Goal: Navigation & Orientation: Find specific page/section

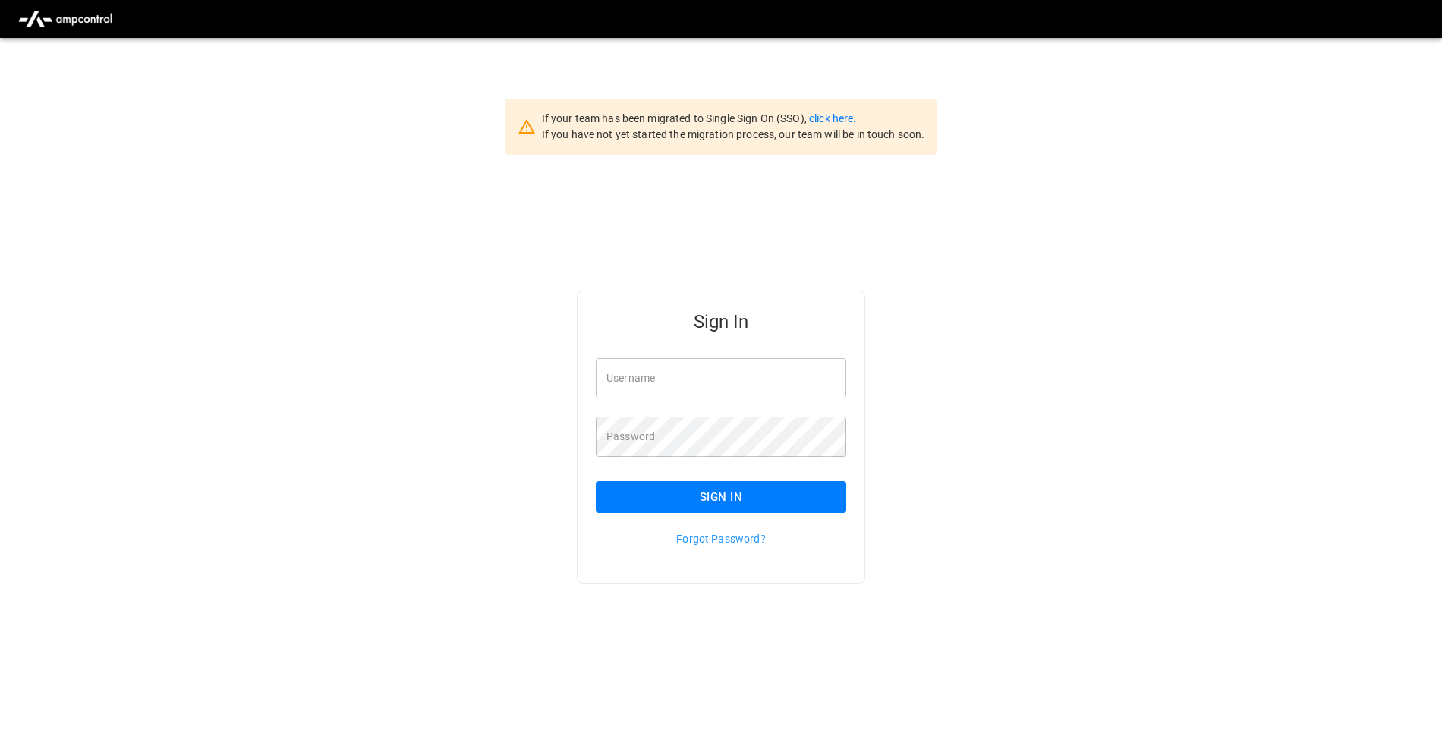
type input "**********"
drag, startPoint x: 0, startPoint y: 0, endPoint x: 955, endPoint y: 460, distance: 1059.5
click at [750, 508] on button "Sign In" at bounding box center [721, 497] width 250 height 32
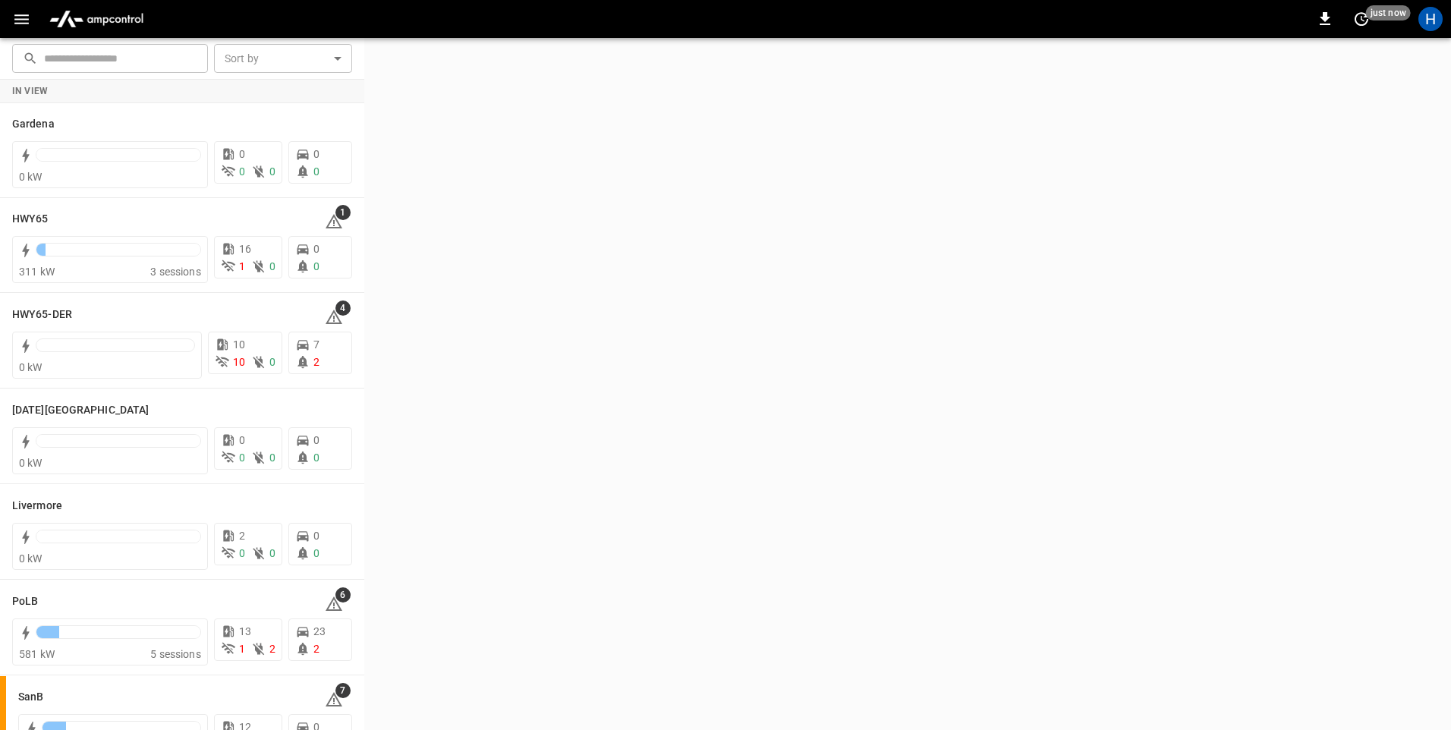
drag, startPoint x: 772, startPoint y: 324, endPoint x: 637, endPoint y: 53, distance: 302.7
drag, startPoint x: 637, startPoint y: 53, endPoint x: 13, endPoint y: 27, distance: 625.0
click at [13, 30] on button "button" at bounding box center [21, 19] width 31 height 28
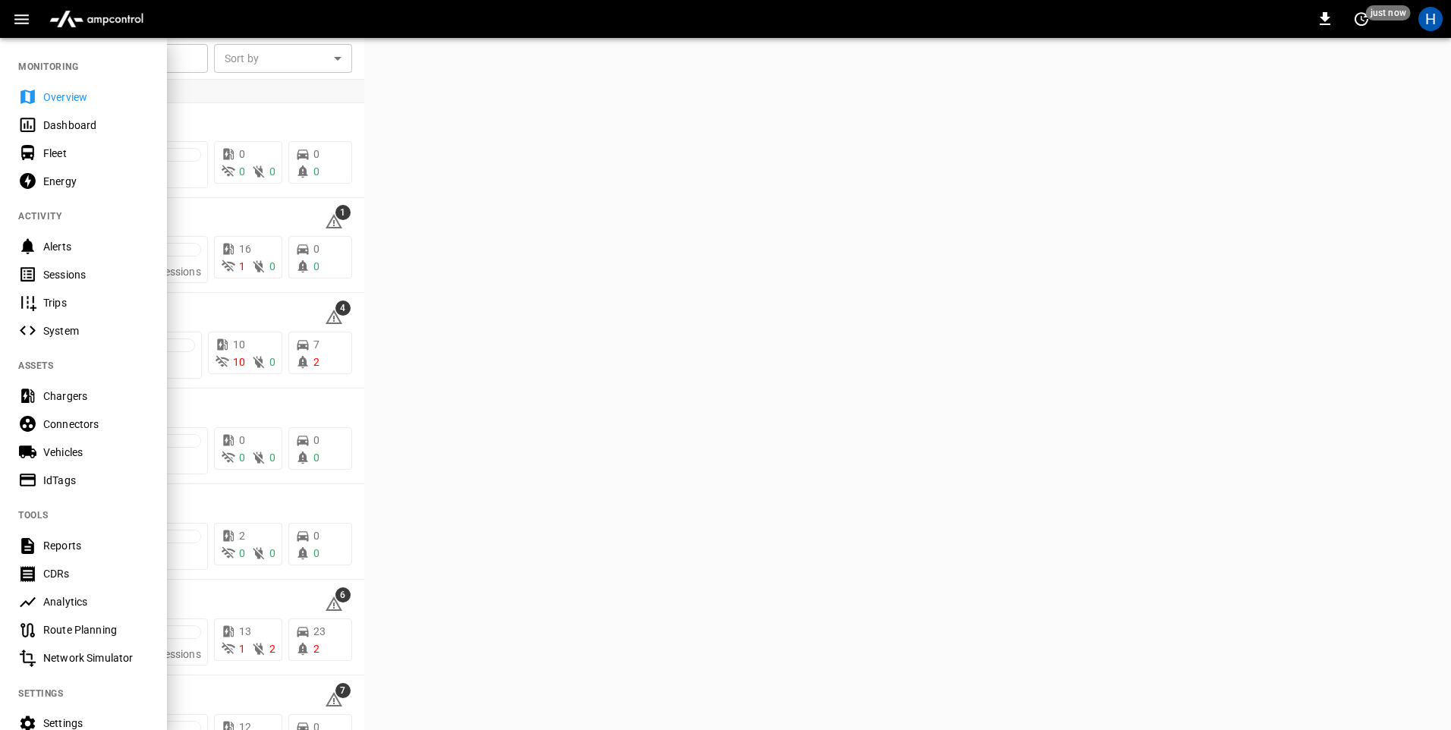
drag, startPoint x: 17, startPoint y: 21, endPoint x: 26, endPoint y: 30, distance: 11.8
click at [18, 21] on icon "button" at bounding box center [21, 19] width 19 height 19
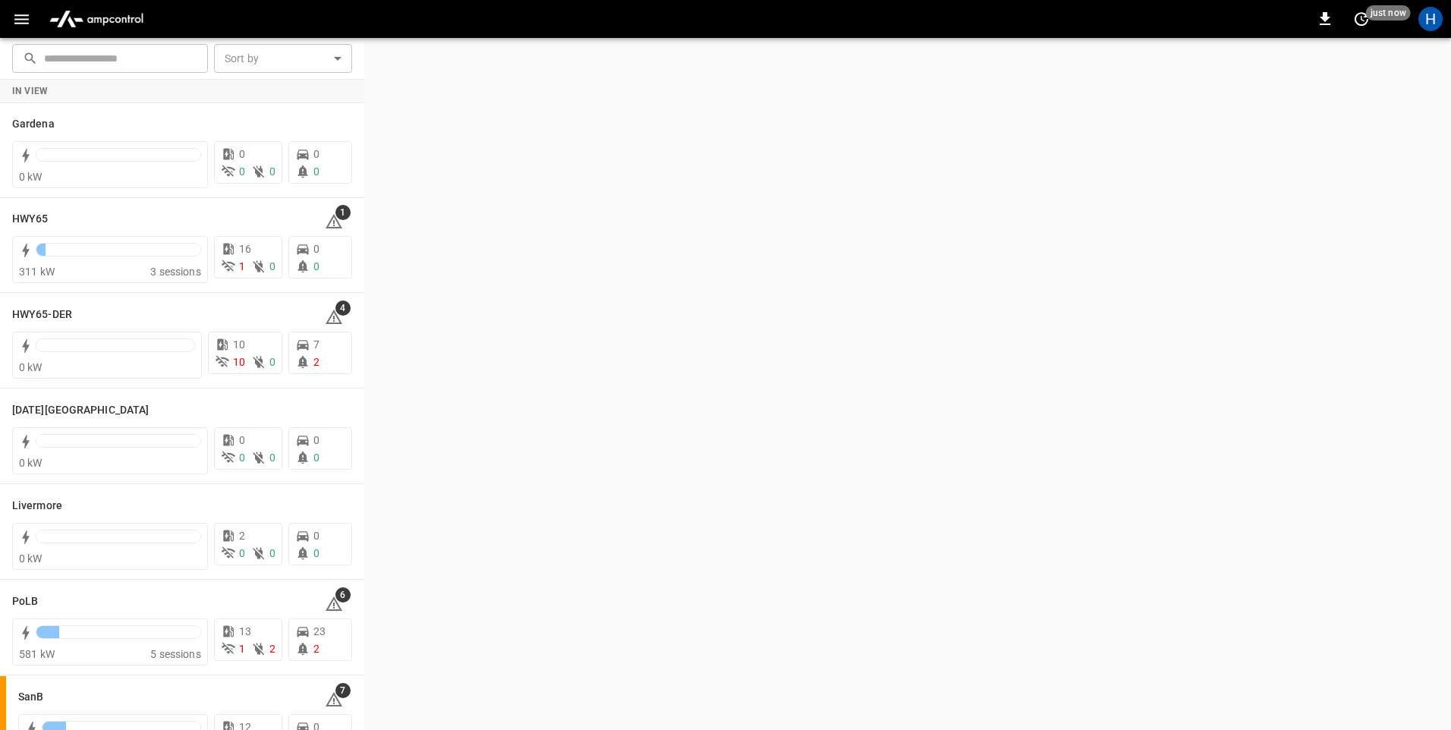
click at [32, 28] on button "button" at bounding box center [21, 19] width 31 height 28
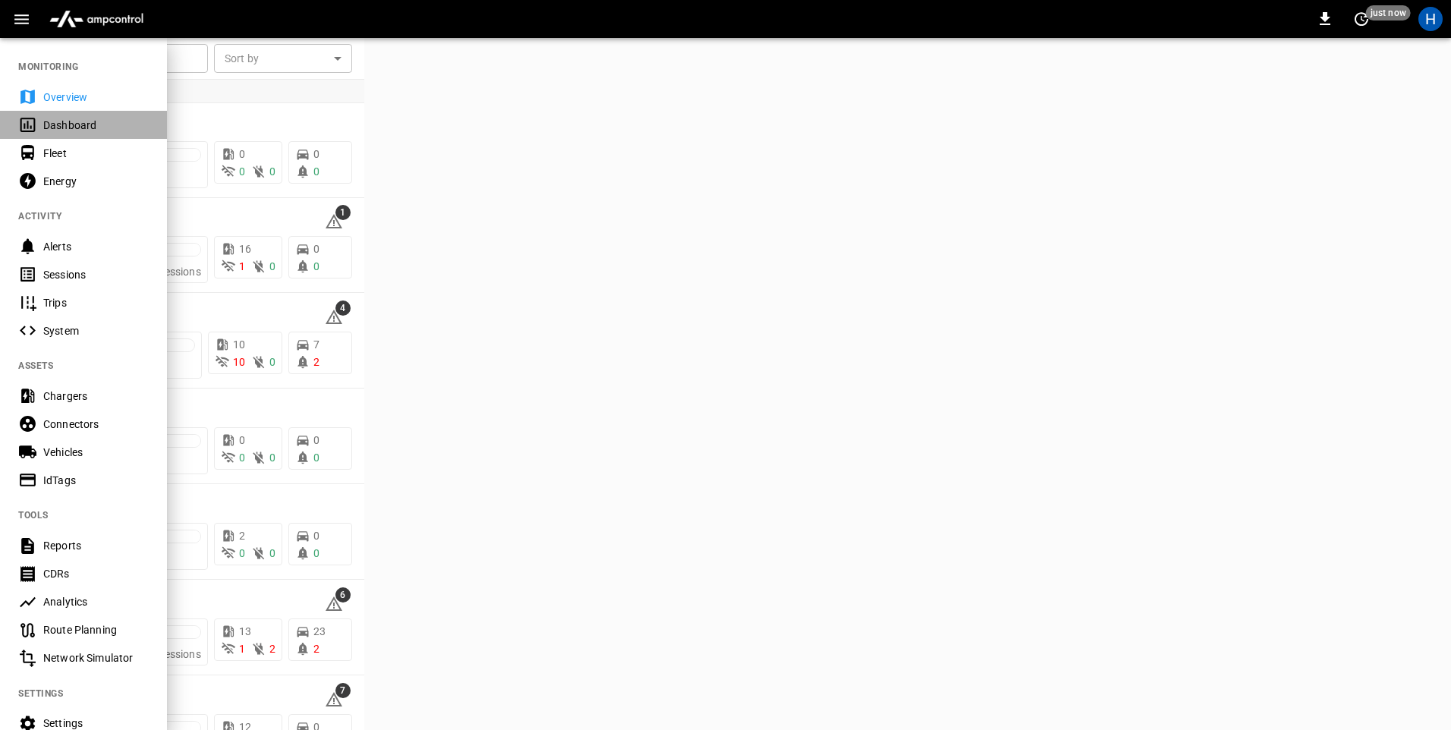
click at [97, 123] on div "Dashboard" at bounding box center [95, 125] width 105 height 15
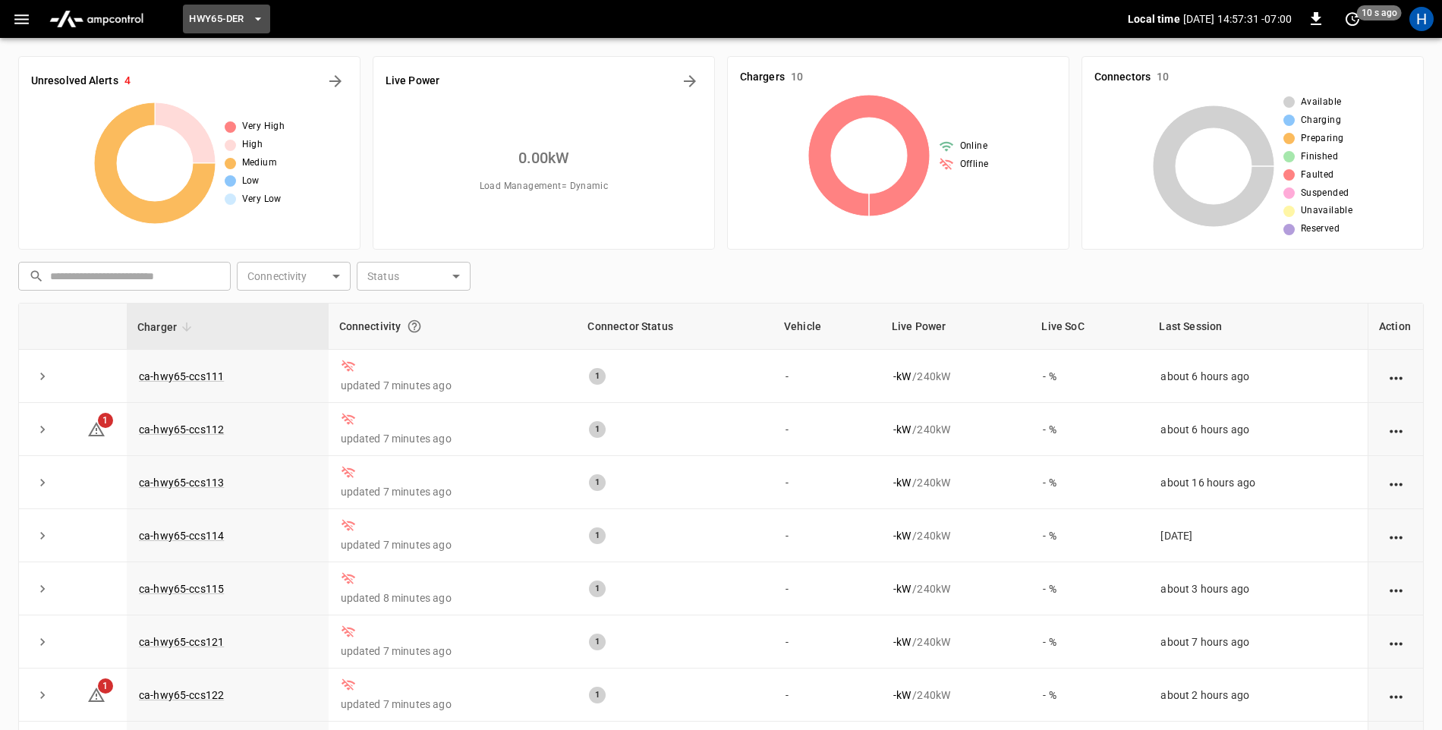
click at [255, 16] on icon "button" at bounding box center [257, 18] width 15 height 15
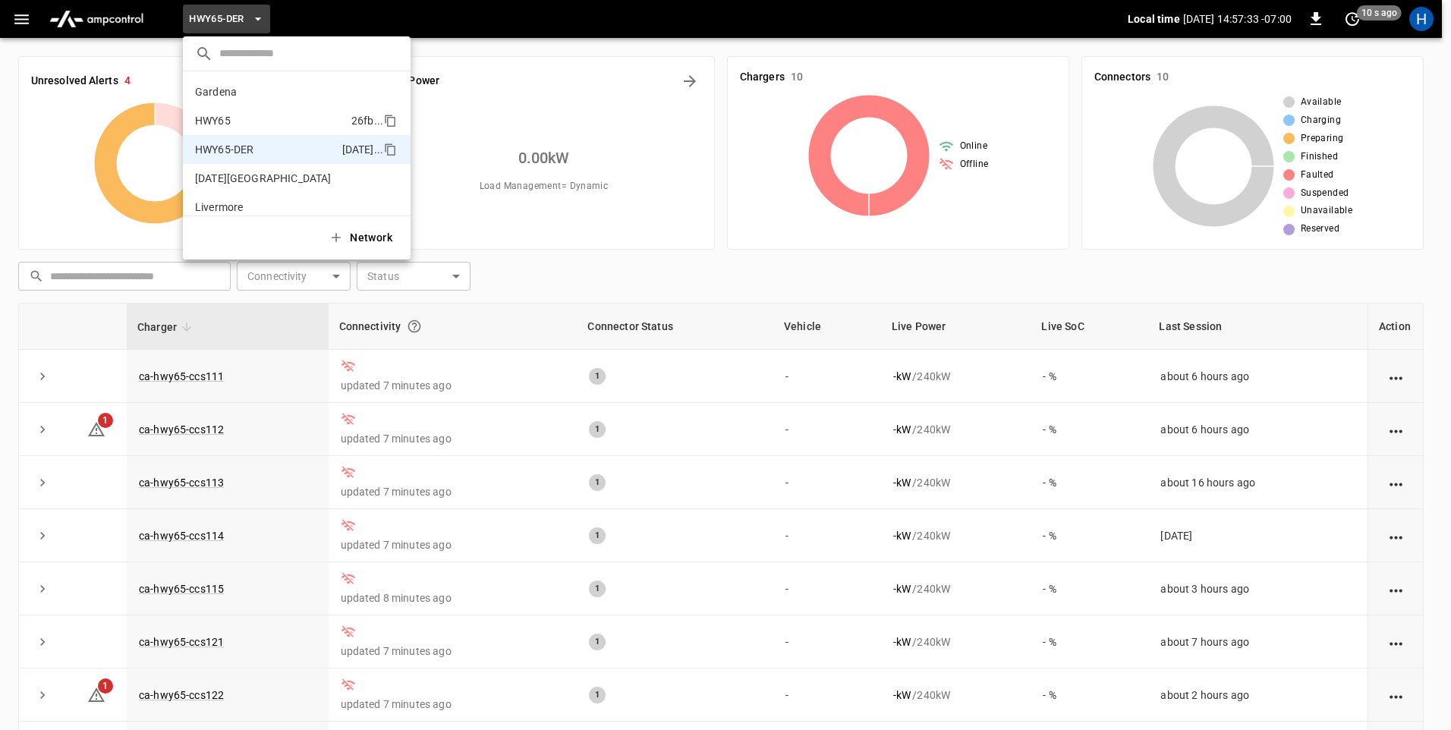
click at [276, 119] on p "HWY65" at bounding box center [270, 120] width 150 height 15
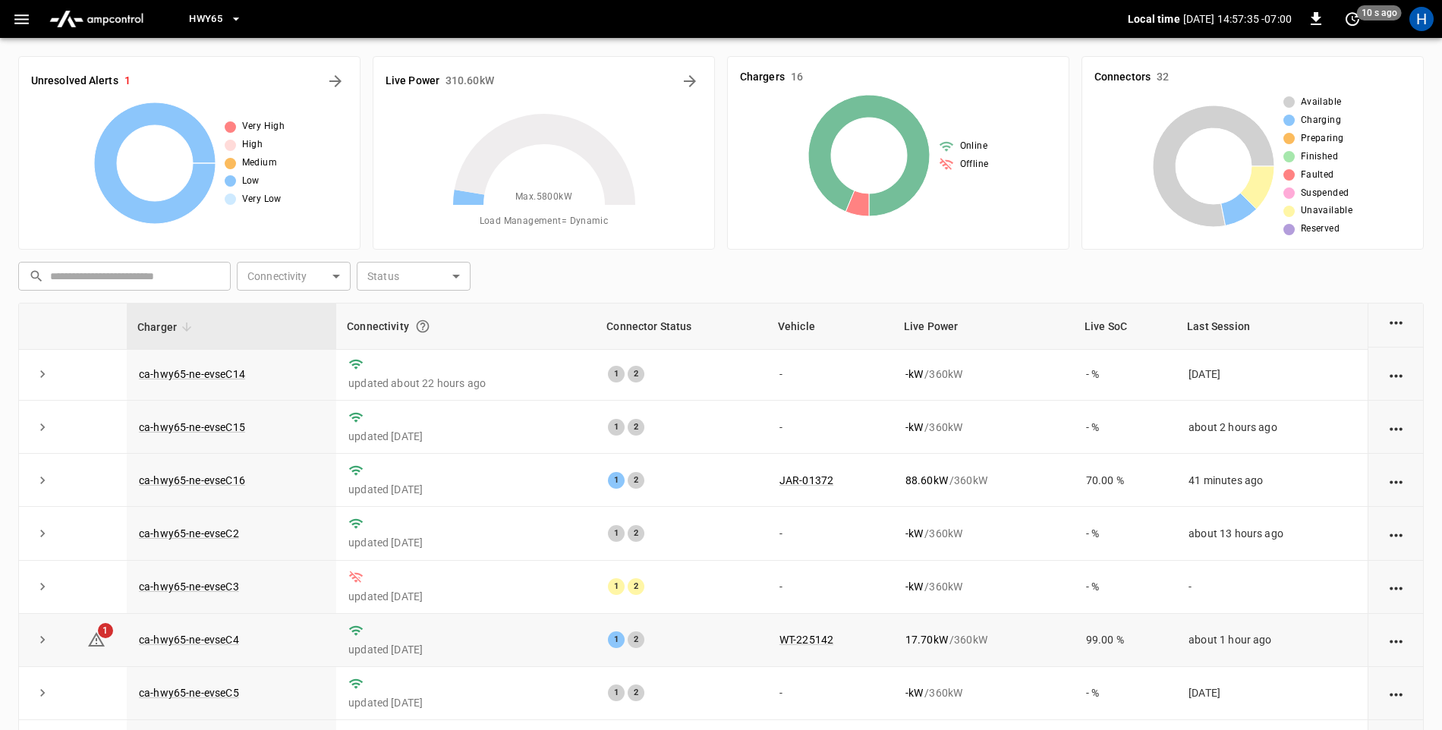
scroll to position [399, 0]
